Goal: Obtain resource: Download file/media

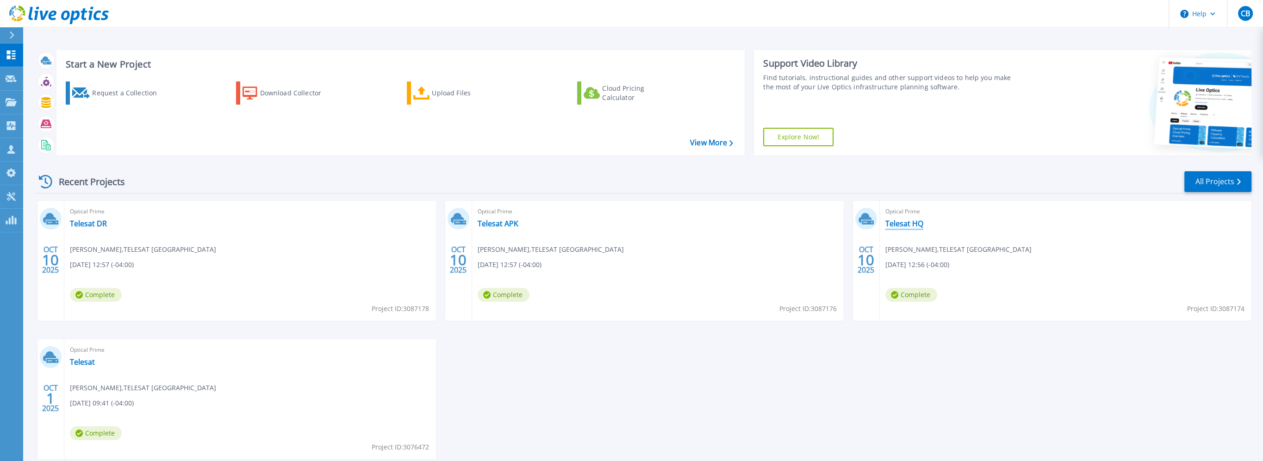
click at [893, 219] on link "Telesat HQ" at bounding box center [904, 223] width 38 height 9
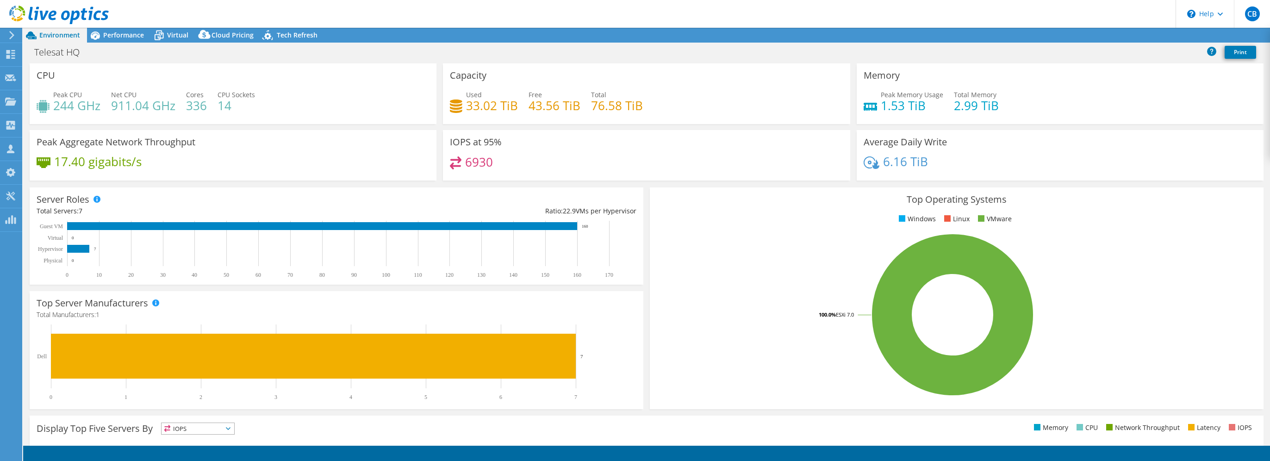
select select "USD"
click at [1105, 32] on link "Reports" at bounding box center [1113, 35] width 44 height 14
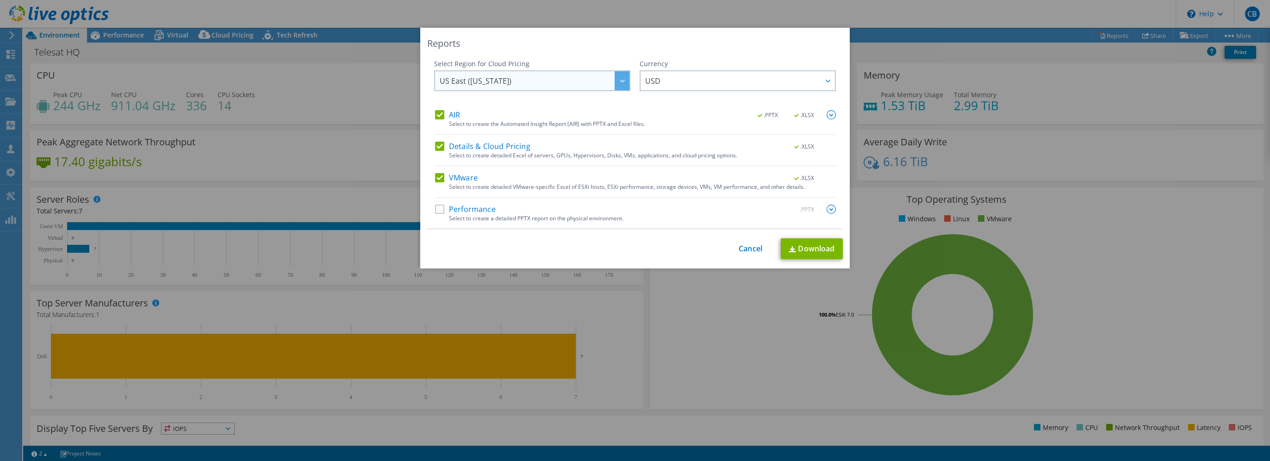
click at [600, 77] on span "US East (Virginia)" at bounding box center [535, 80] width 190 height 19
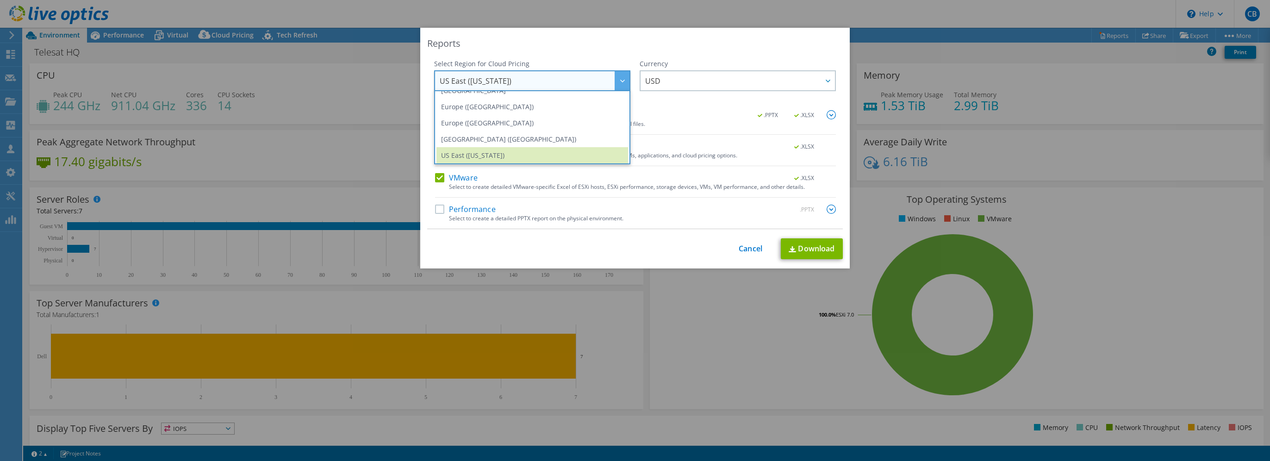
scroll to position [79, 0]
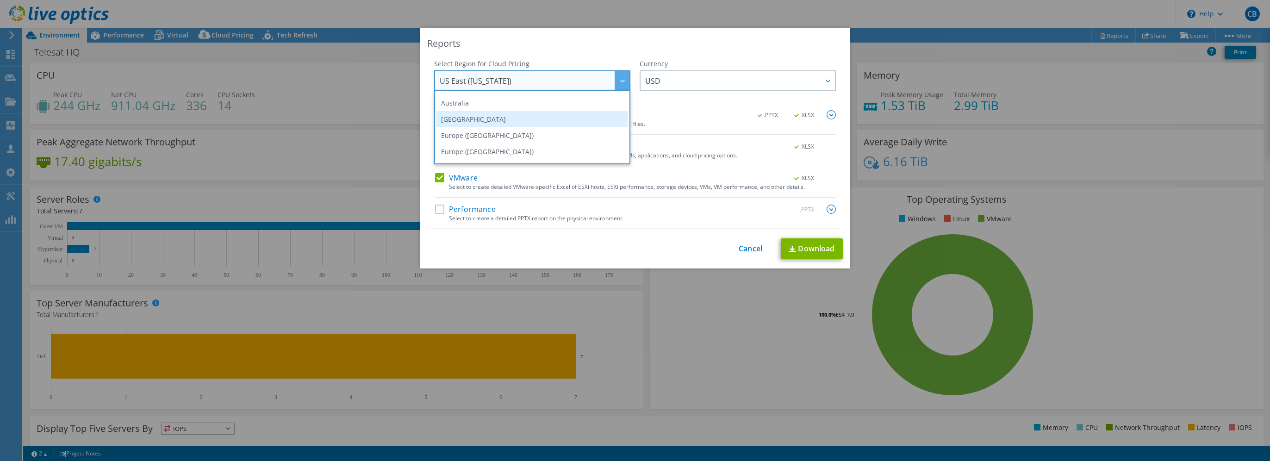
click at [525, 115] on li "Canada" at bounding box center [532, 119] width 192 height 16
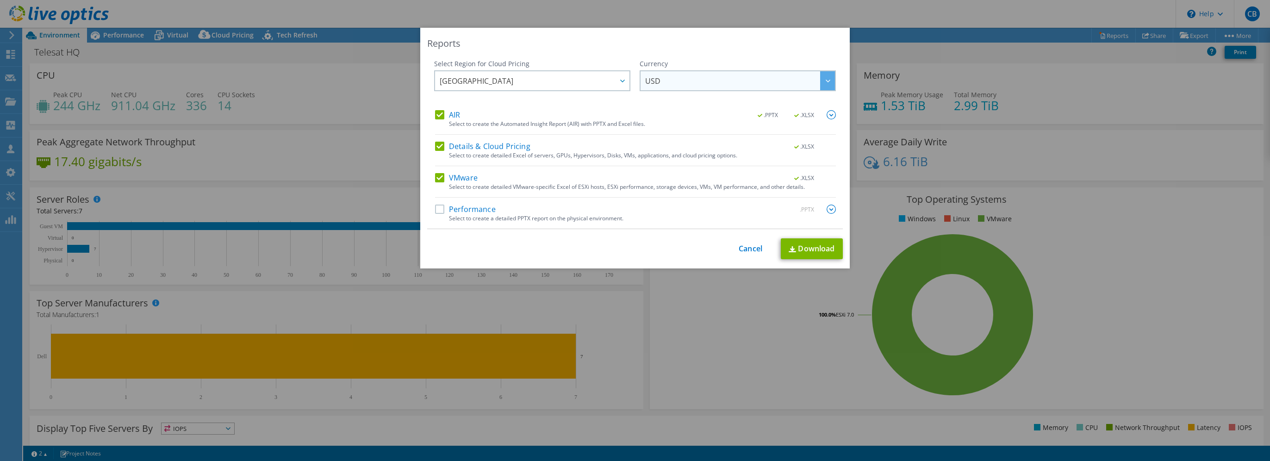
click at [657, 86] on span "USD" at bounding box center [740, 80] width 190 height 19
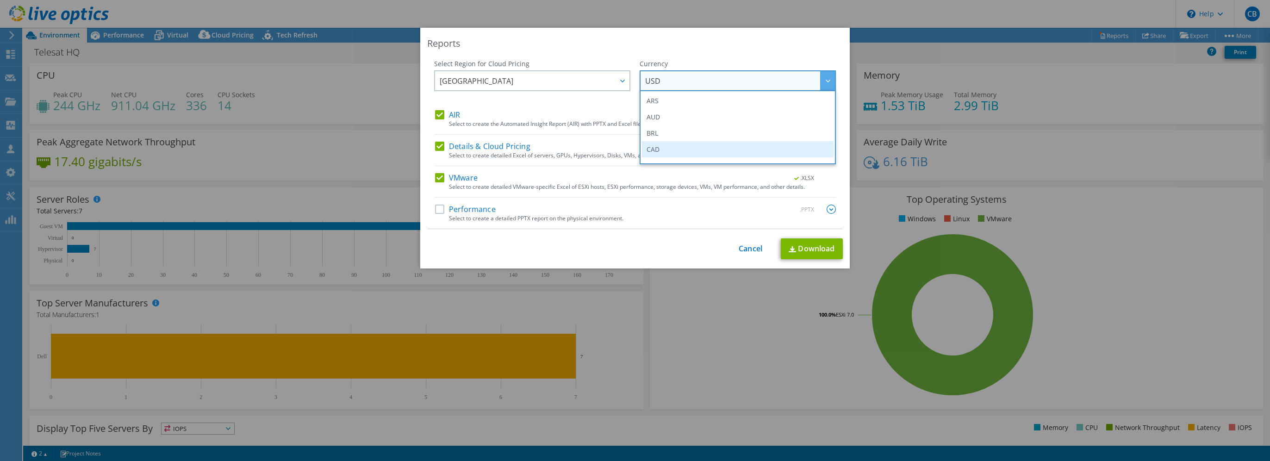
click at [657, 144] on li "CAD" at bounding box center [738, 149] width 192 height 16
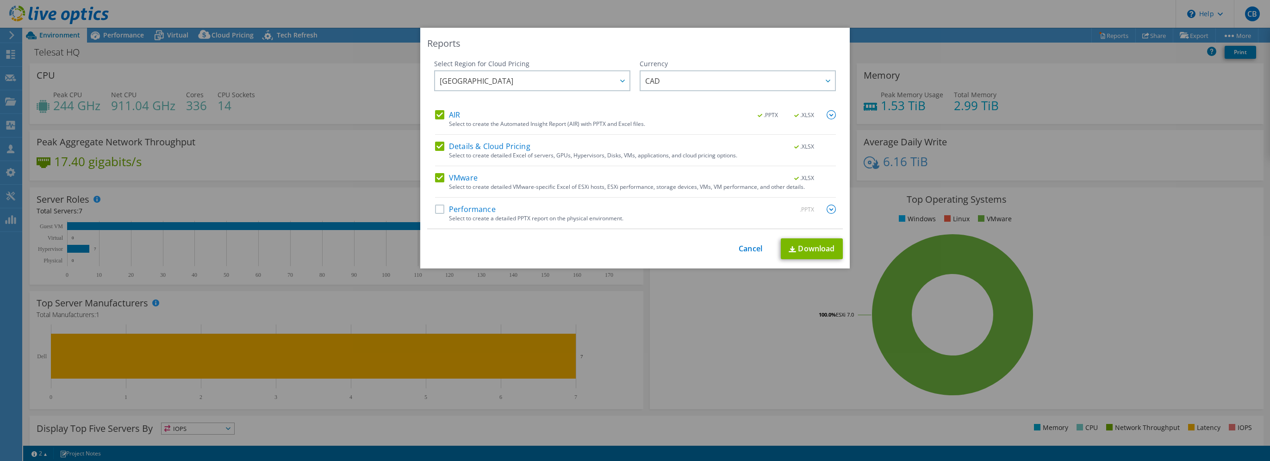
click at [464, 209] on label "Performance" at bounding box center [465, 209] width 61 height 9
click at [0, 0] on input "Performance" at bounding box center [0, 0] width 0 height 0
click at [810, 248] on link "Download" at bounding box center [812, 248] width 62 height 21
click at [753, 244] on link "Cancel" at bounding box center [750, 248] width 24 height 9
